Goal: Navigation & Orientation: Find specific page/section

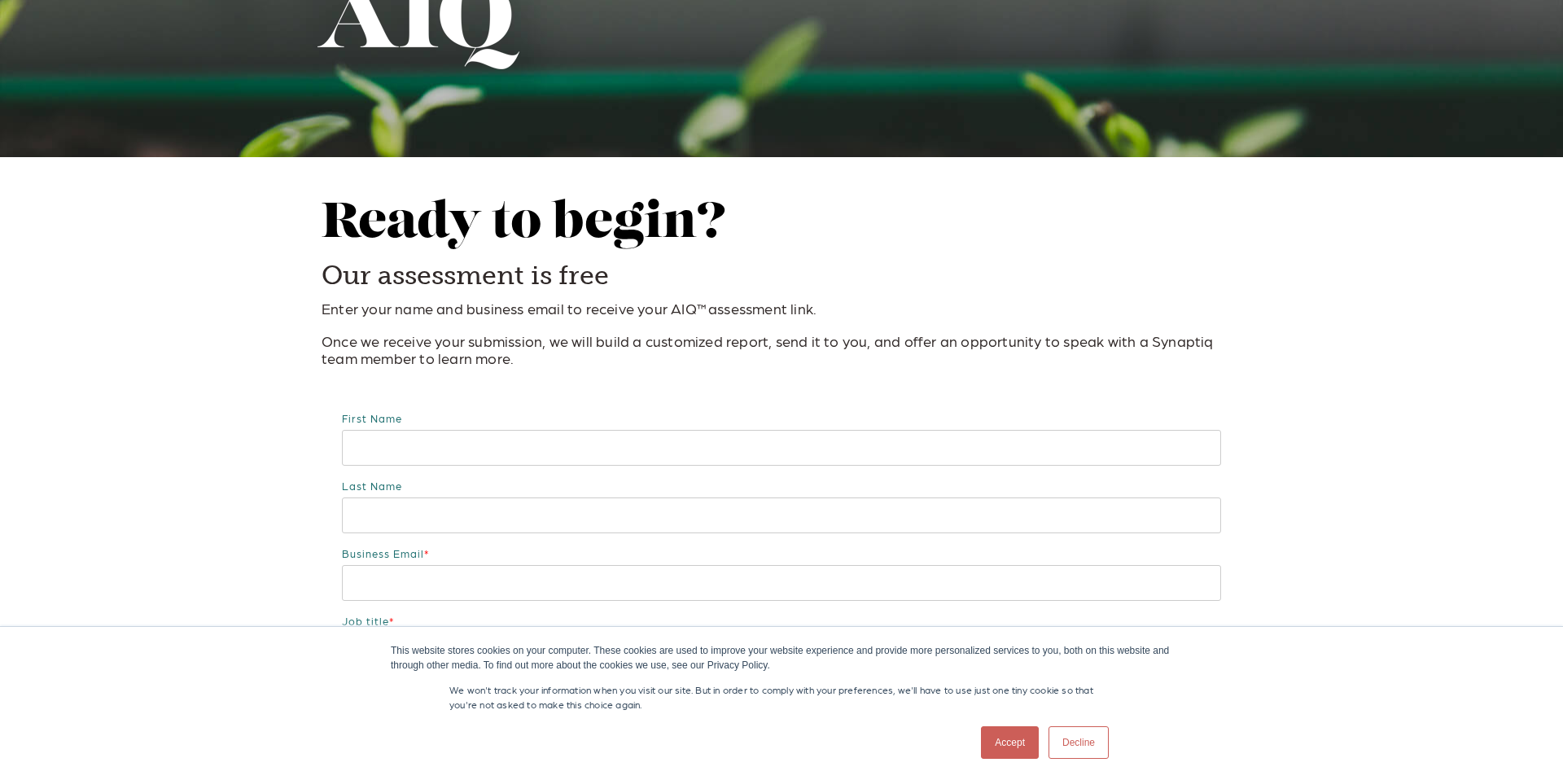
scroll to position [0, 7]
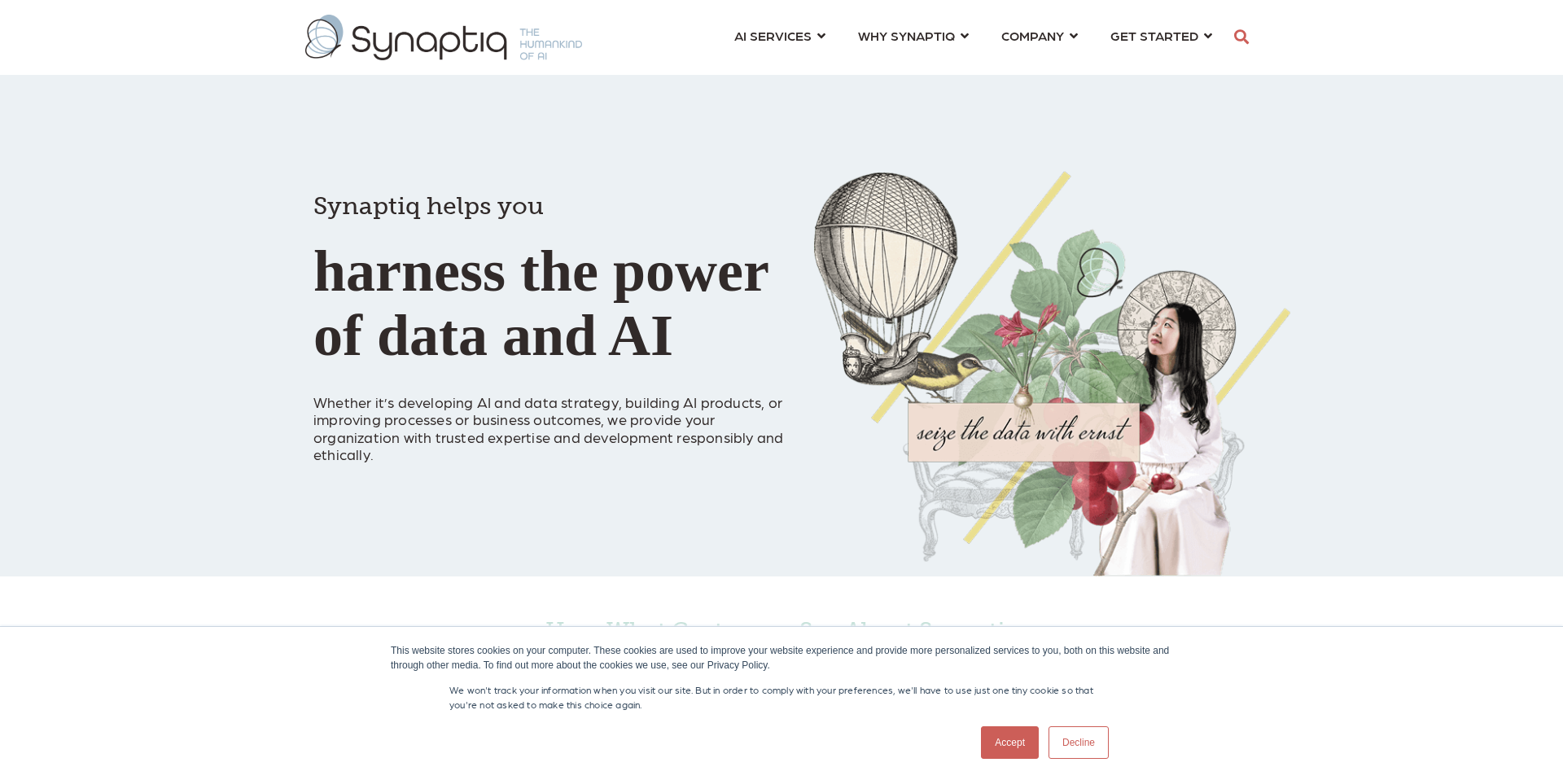
scroll to position [0, 7]
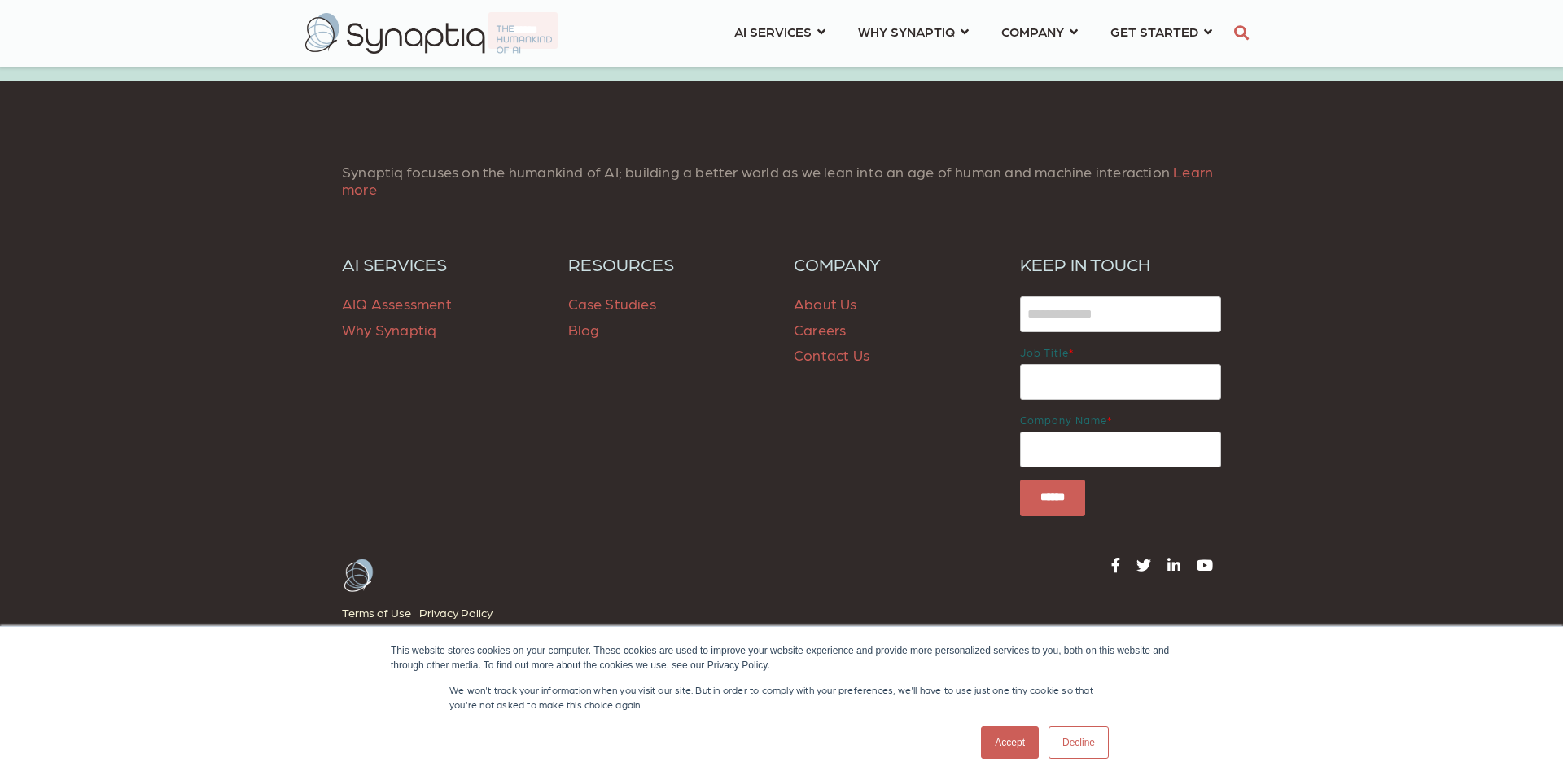
click at [1023, 741] on link "Accept" at bounding box center [1010, 742] width 58 height 33
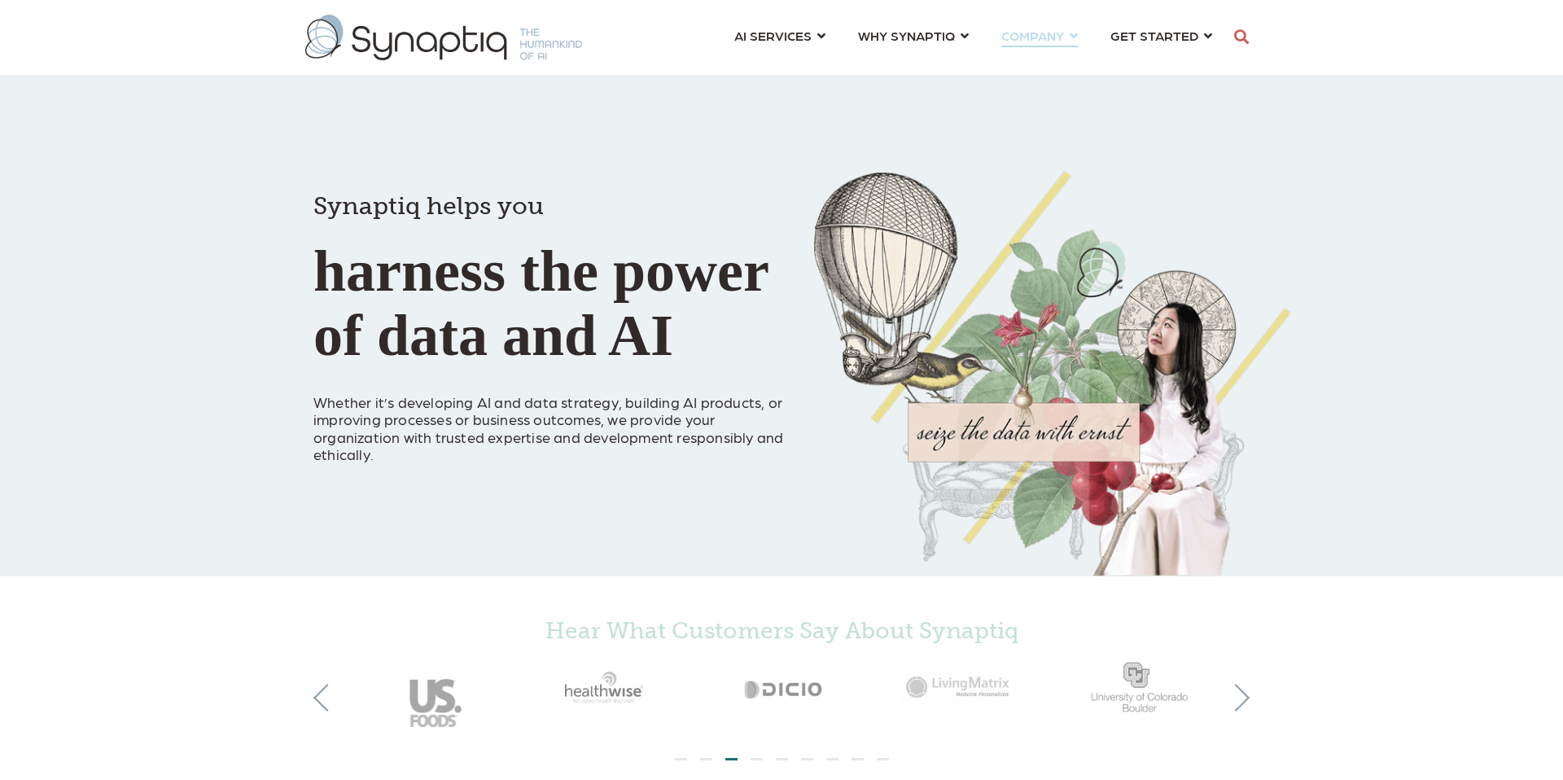
click at [1075, 39] on link "COMPANY ⇲ Learn About Us Events Why We Exist How We Work How We Think Careers ⇲…" at bounding box center [1039, 35] width 77 height 30
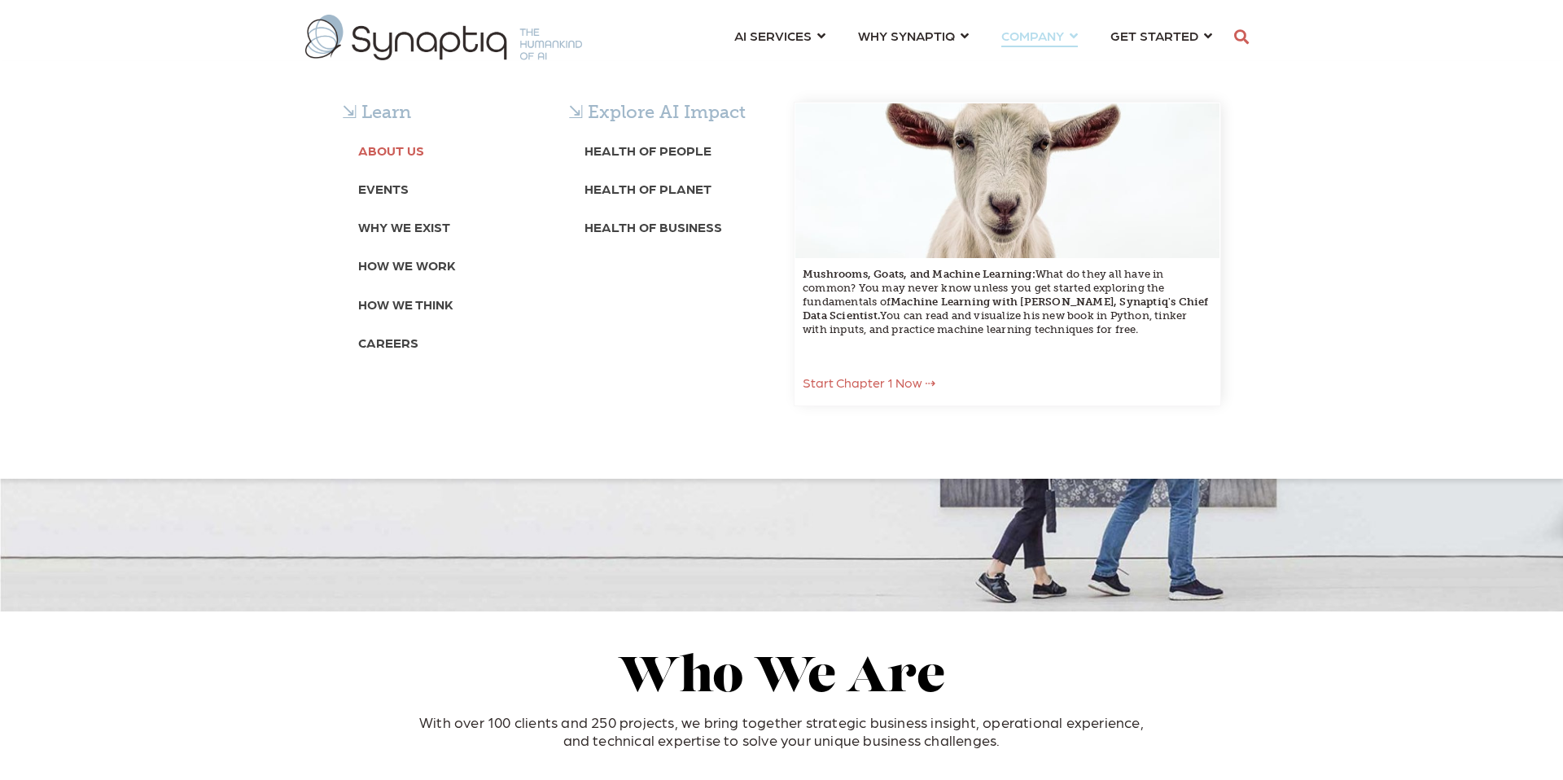
click at [404, 157] on b "About Us" at bounding box center [391, 149] width 66 height 15
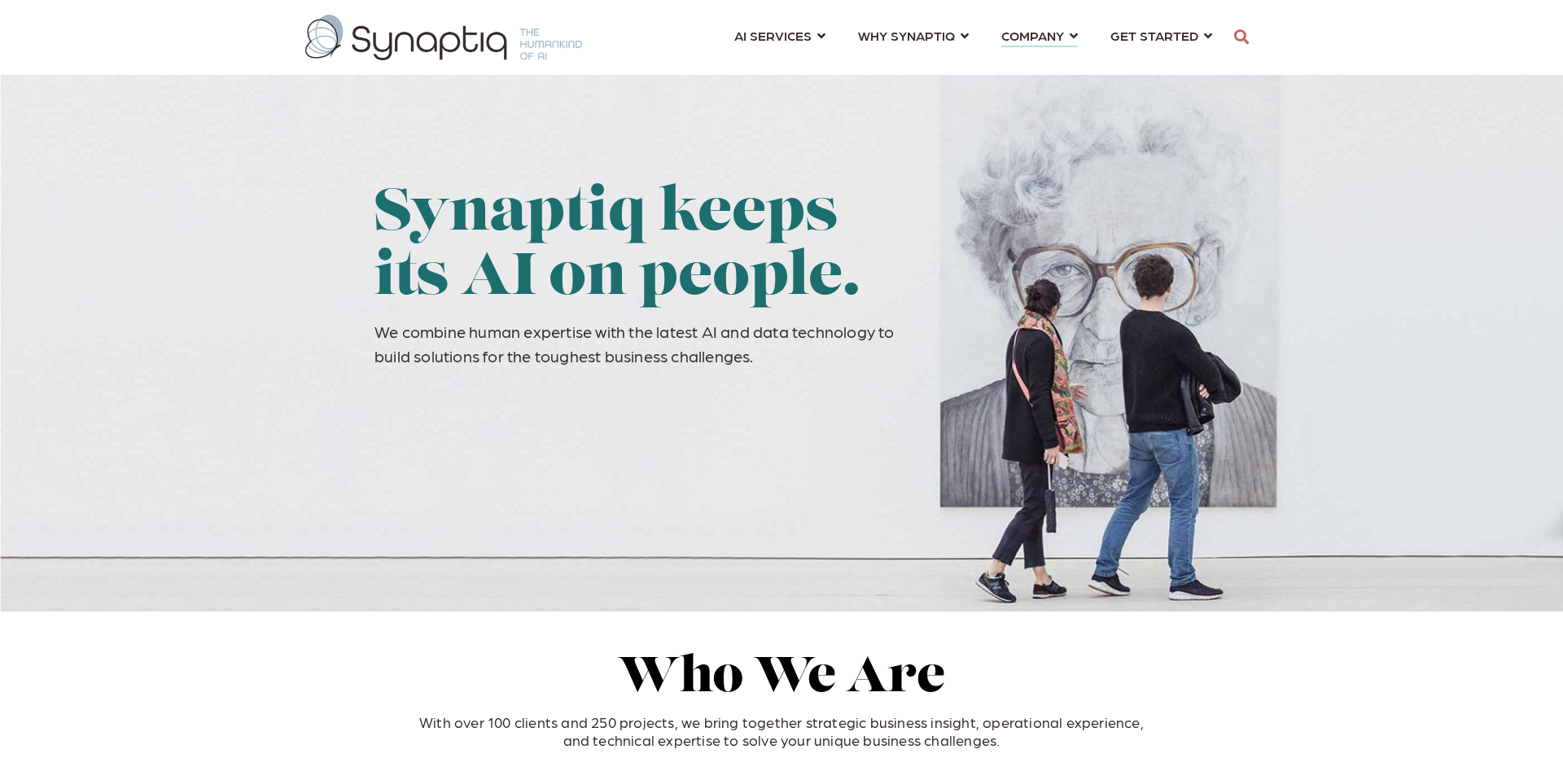
scroll to position [0, 7]
